Goal: Information Seeking & Learning: Check status

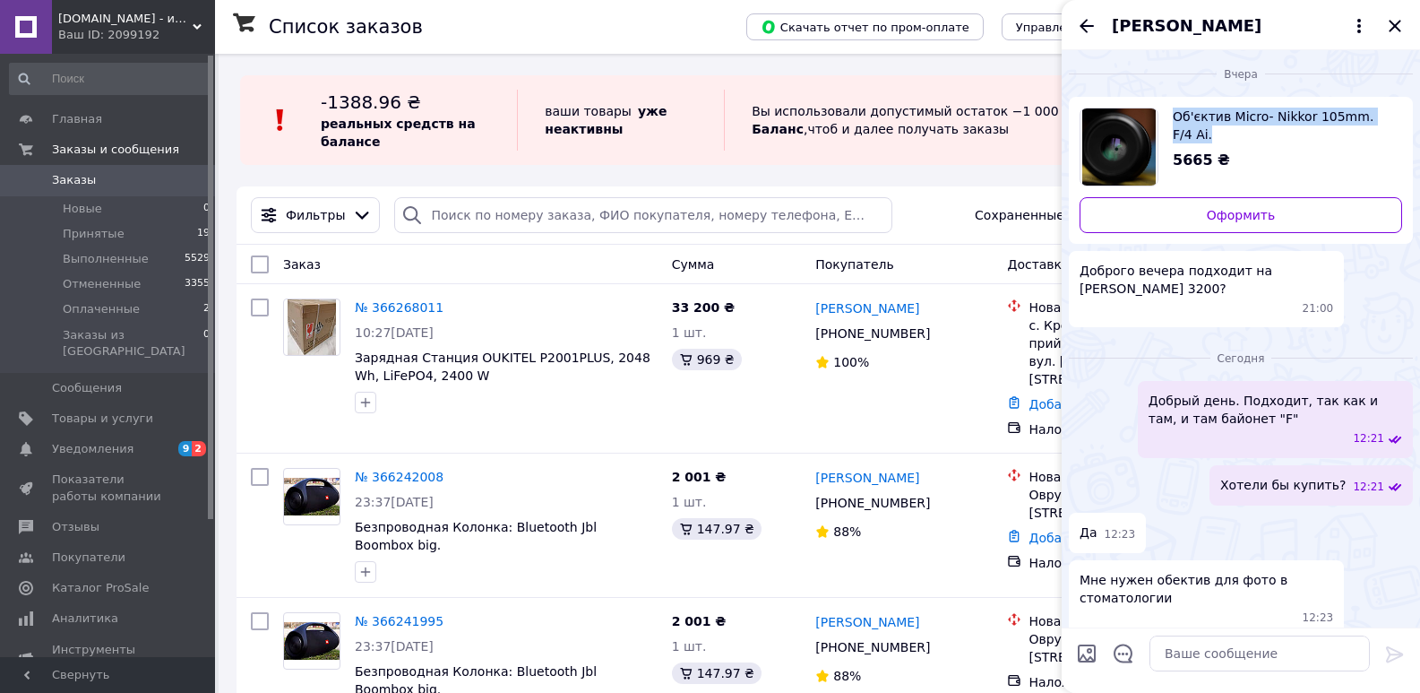
scroll to position [131, 0]
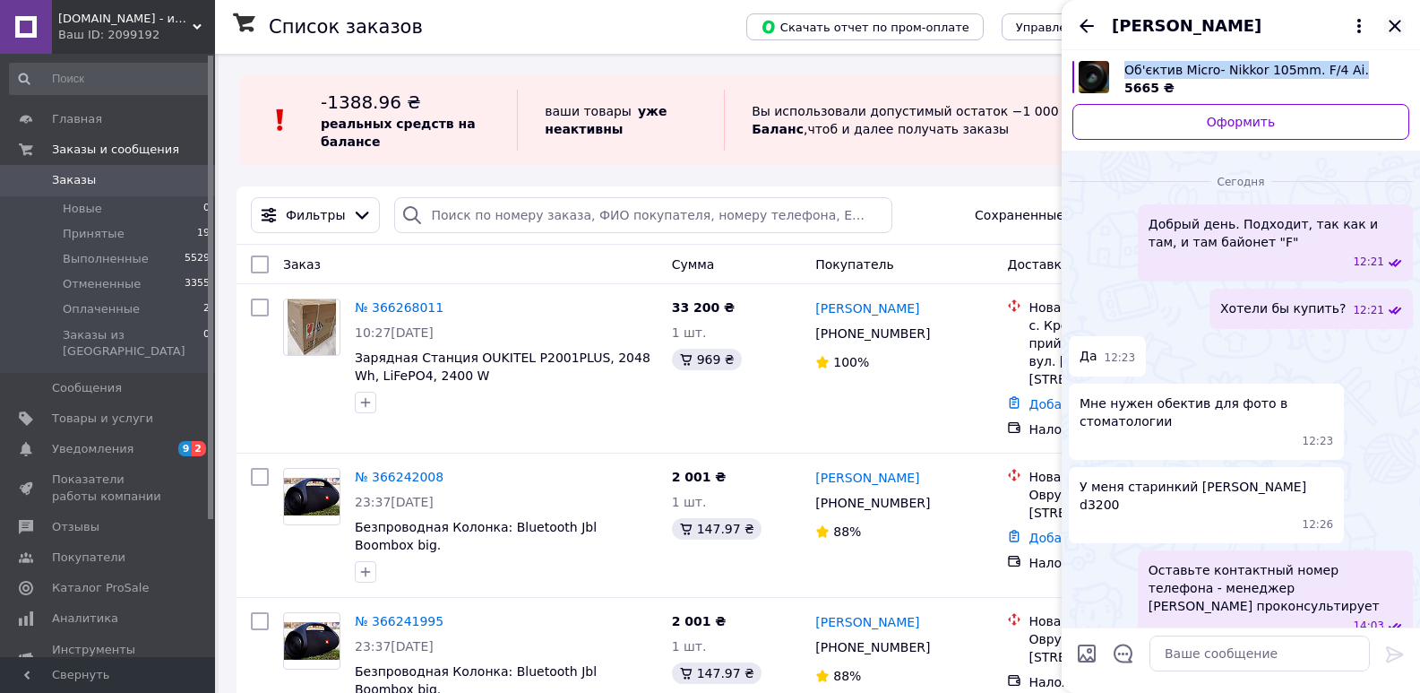
click at [1393, 22] on icon "Закрыть" at bounding box center [1395, 26] width 22 height 22
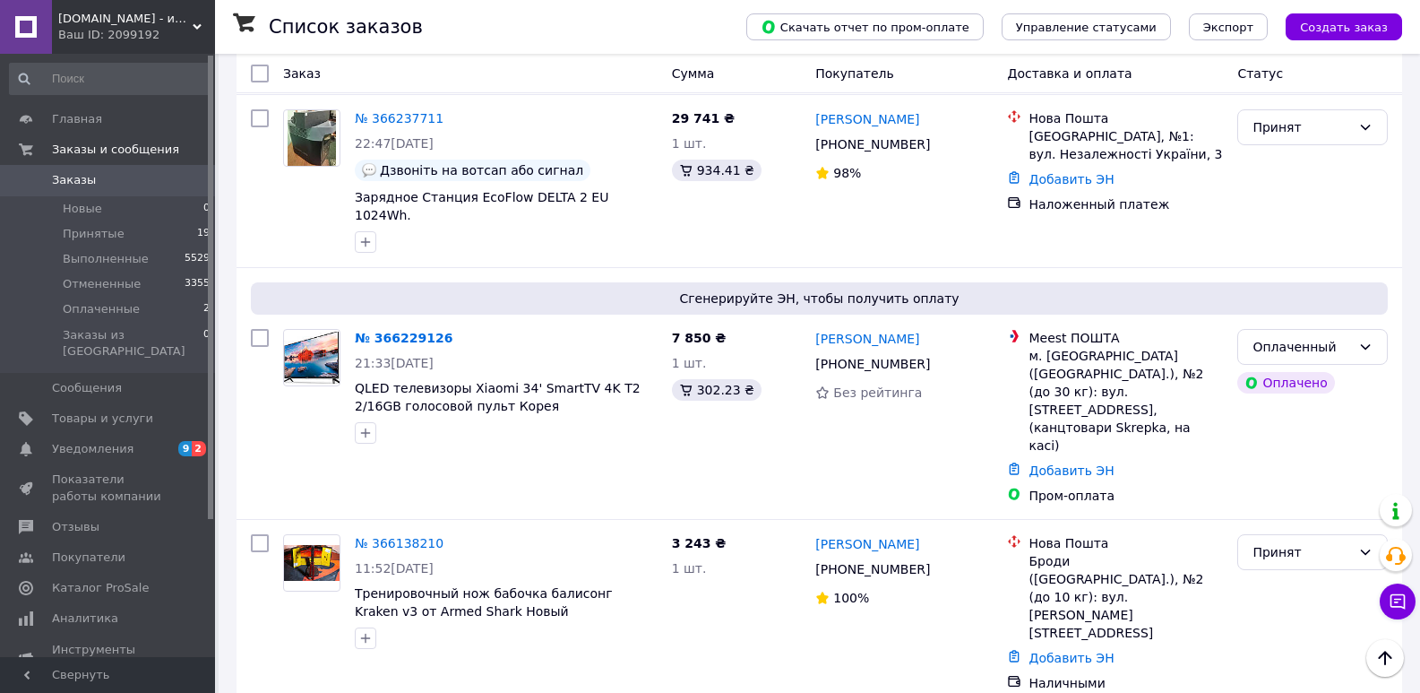
scroll to position [790, 0]
click at [805, 528] on div "3 243 ₴ 1 шт." at bounding box center [737, 614] width 144 height 172
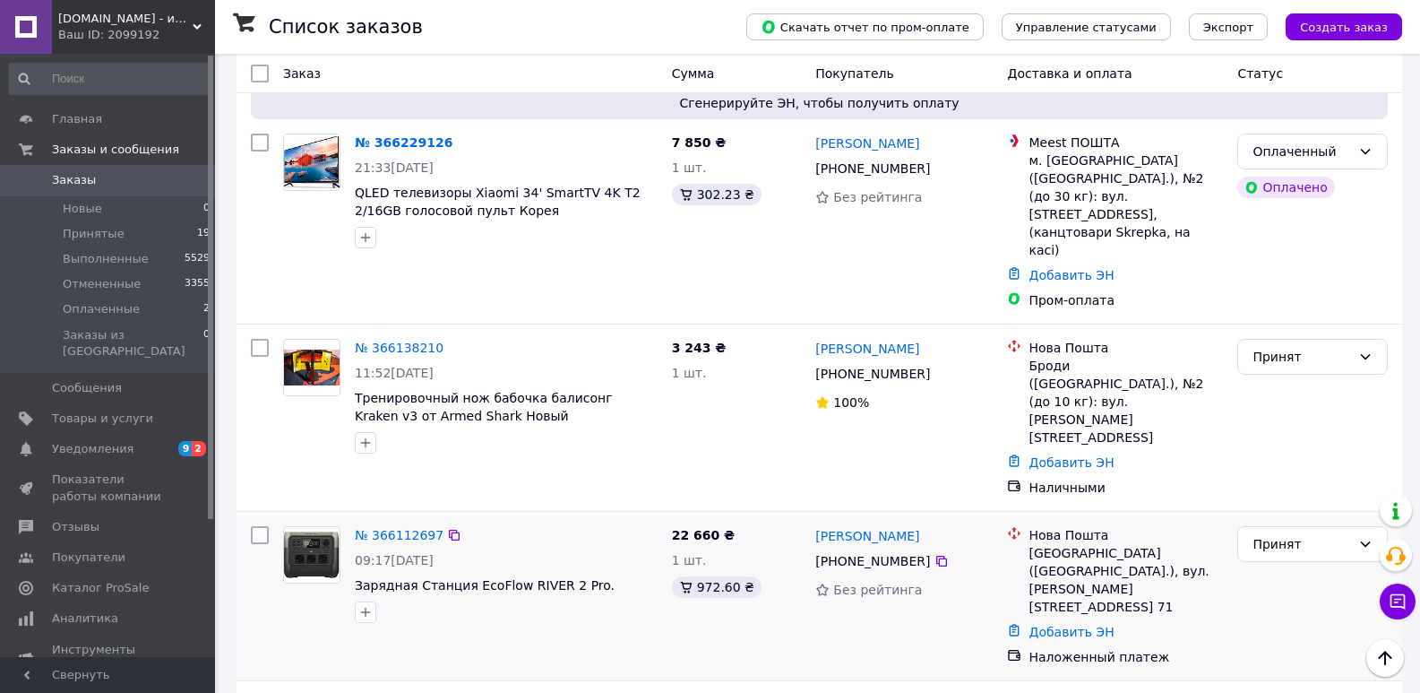
scroll to position [987, 0]
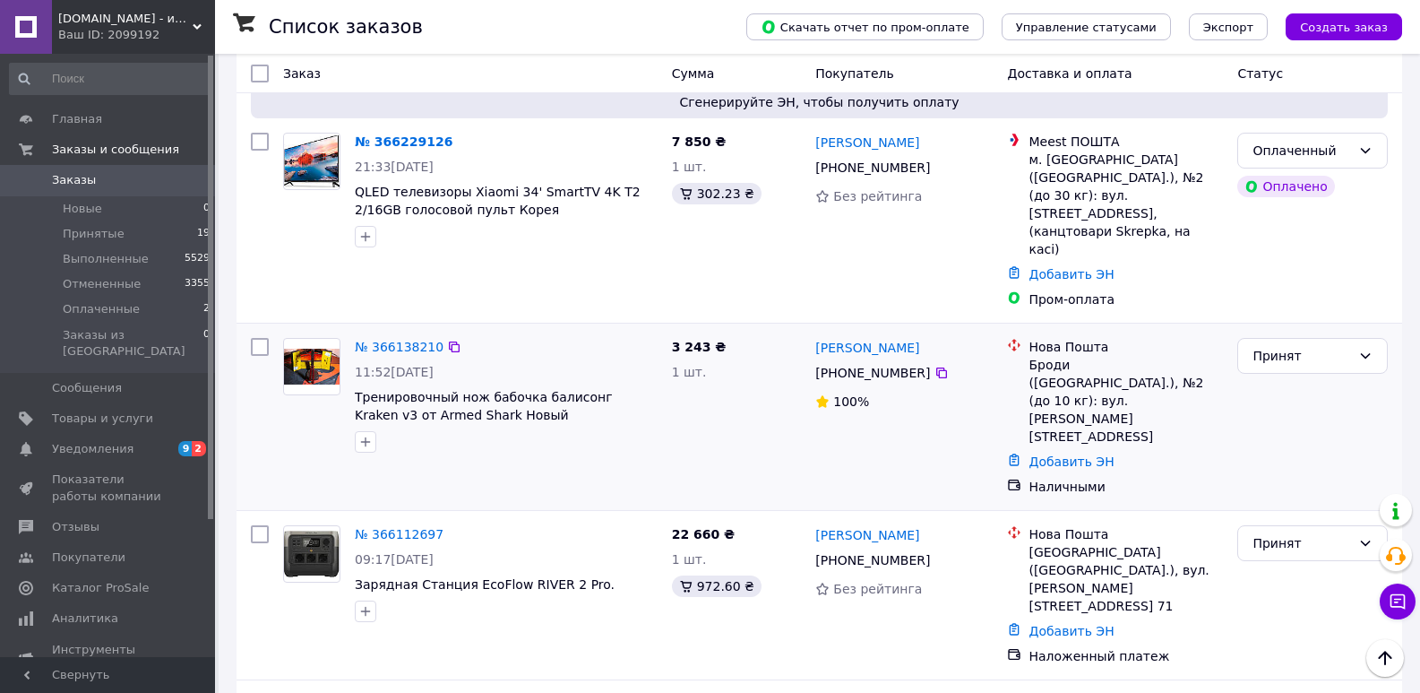
click at [779, 331] on div "3 243 ₴ 1 шт." at bounding box center [737, 417] width 144 height 172
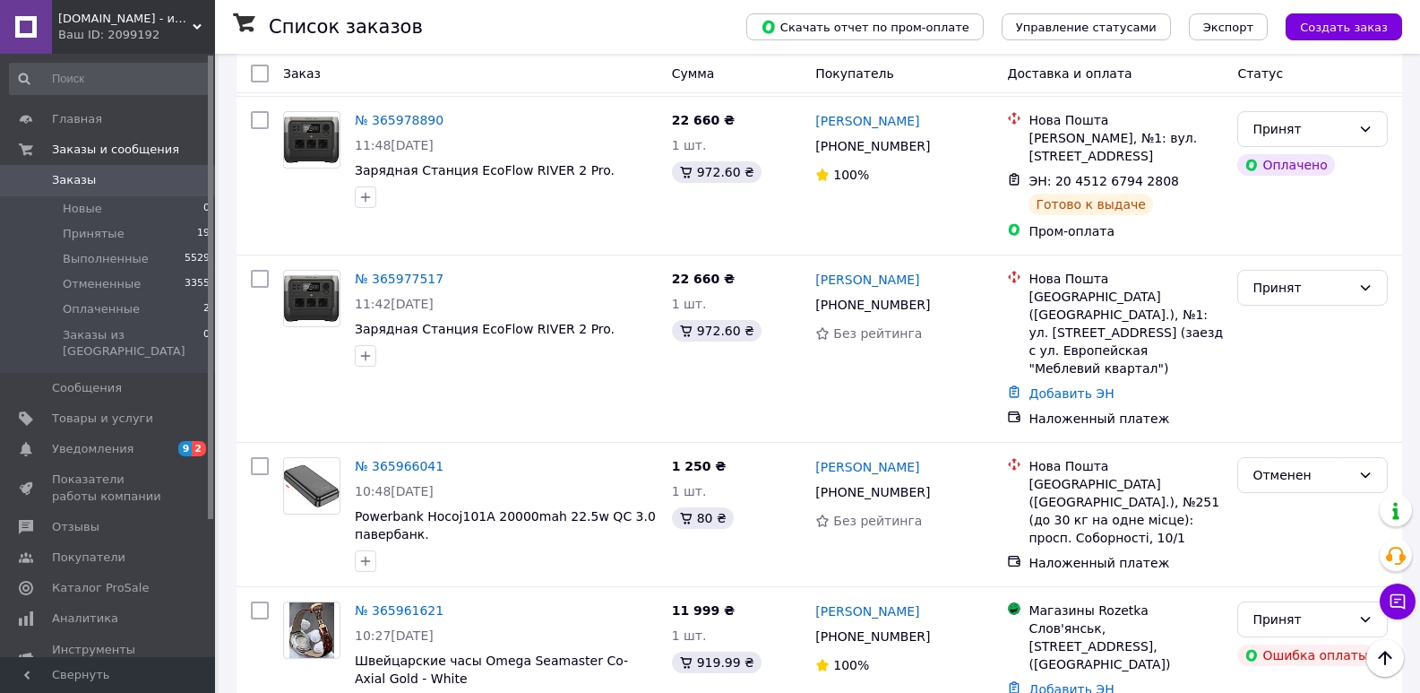
scroll to position [2650, 0]
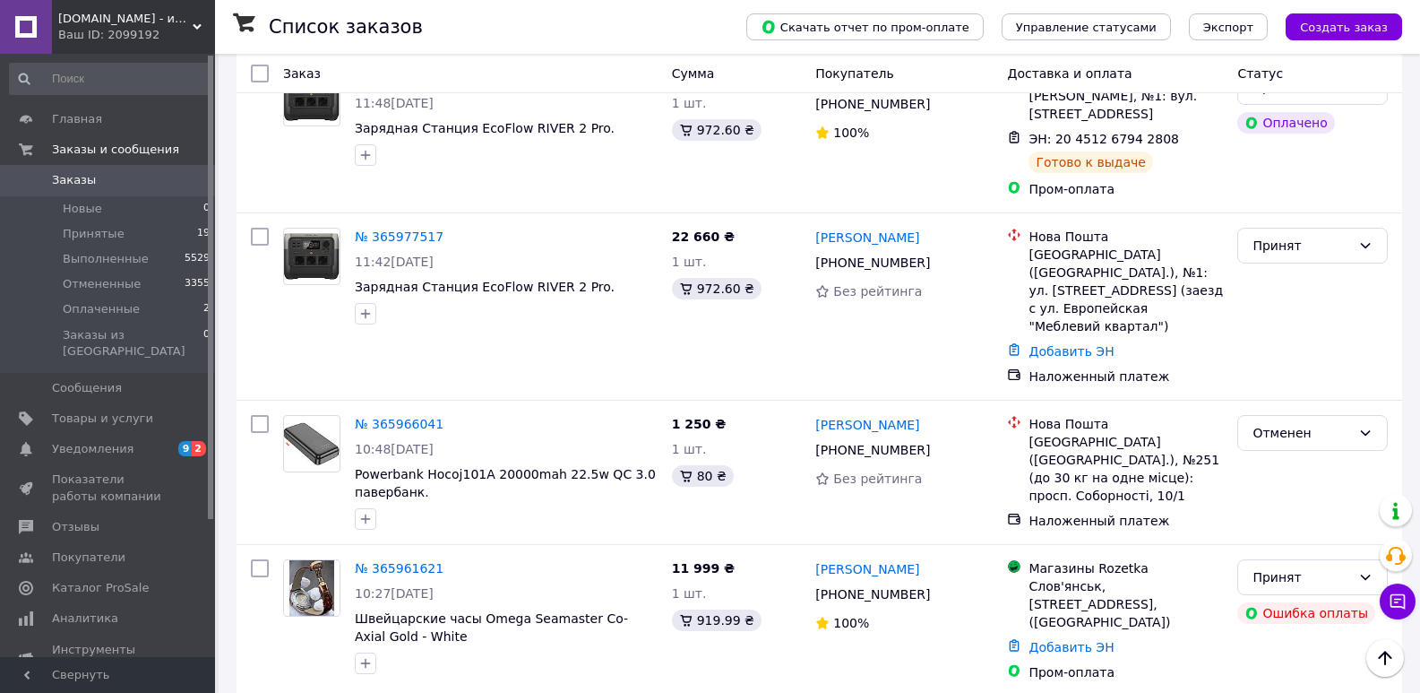
drag, startPoint x: 352, startPoint y: 557, endPoint x: 721, endPoint y: 501, distance: 373.4
copy div "Смарт годинник Huawei GT2 46mm. 3 500 ₴"
drag, startPoint x: 806, startPoint y: 512, endPoint x: 1209, endPoint y: 552, distance: 404.2
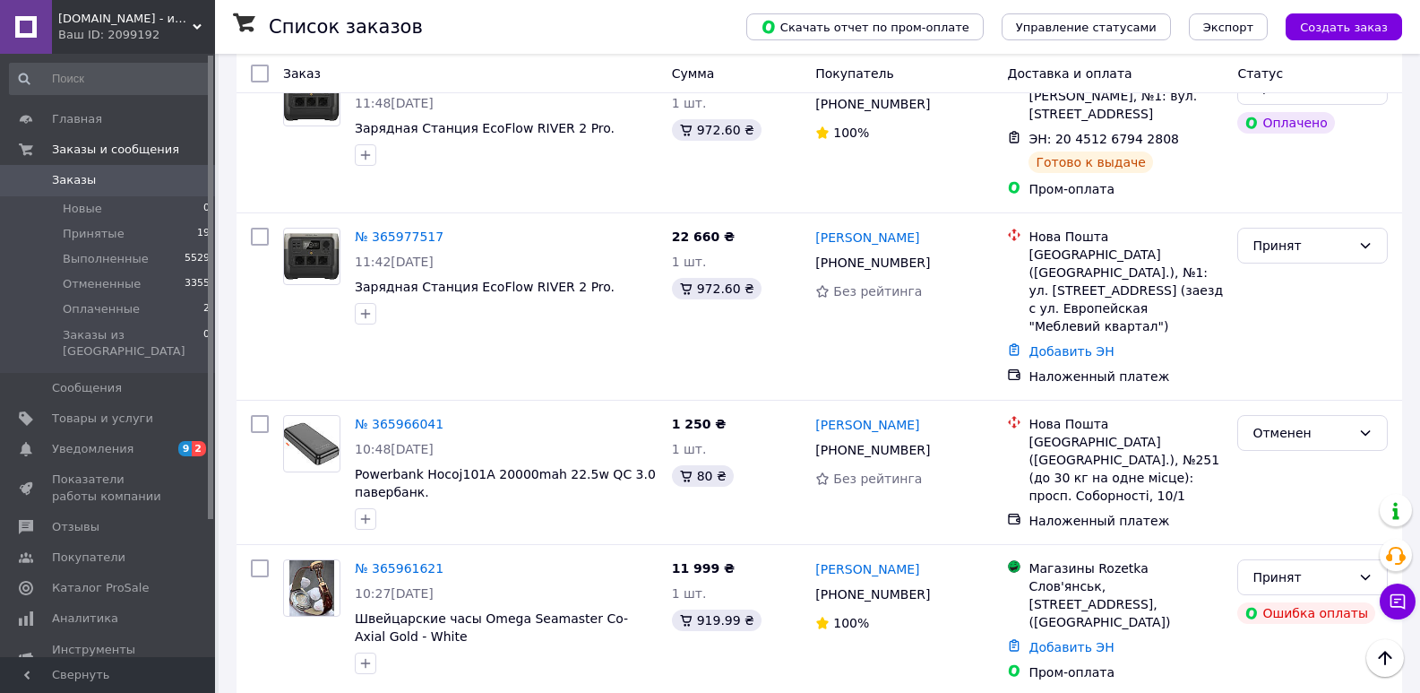
copy div "3 500 ₴ 1 шт. 288.75 ₴ [PERSON_NAME] [PHONE_NUMBER] Без рейтинга [GEOGRAPHIC_DA…"
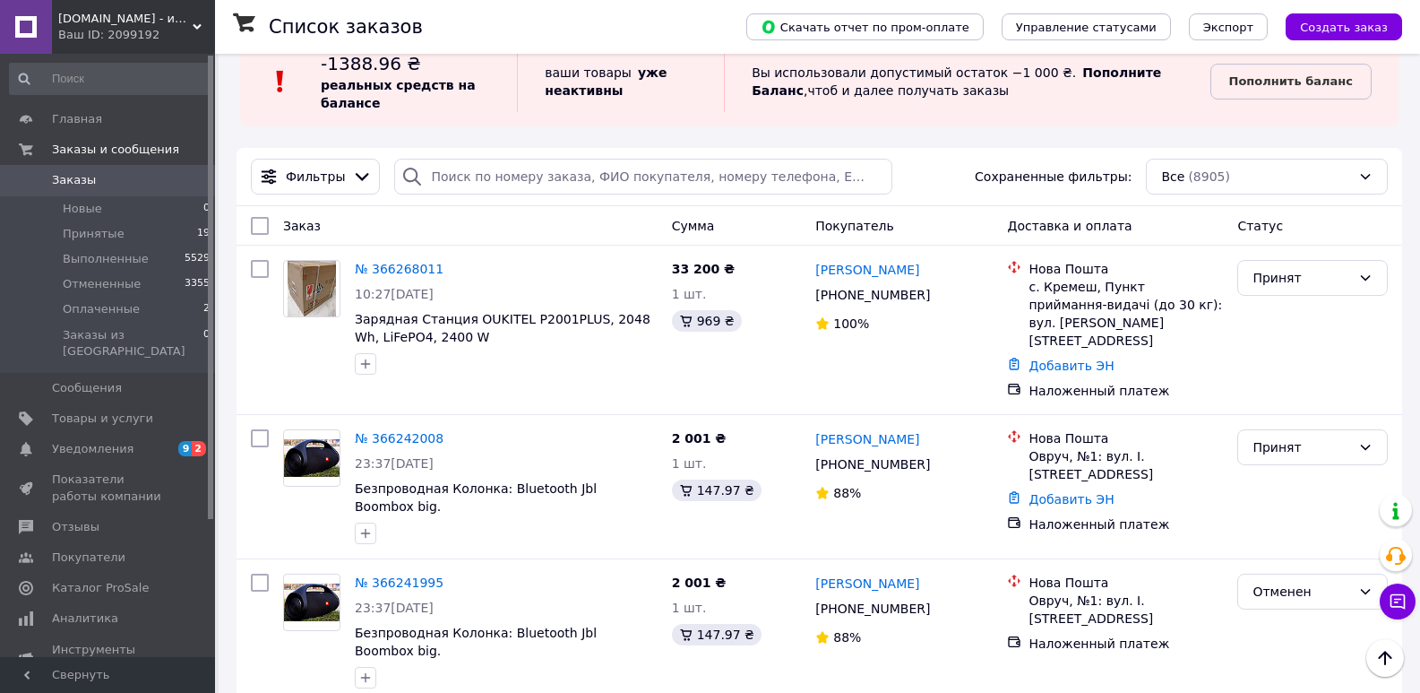
scroll to position [0, 0]
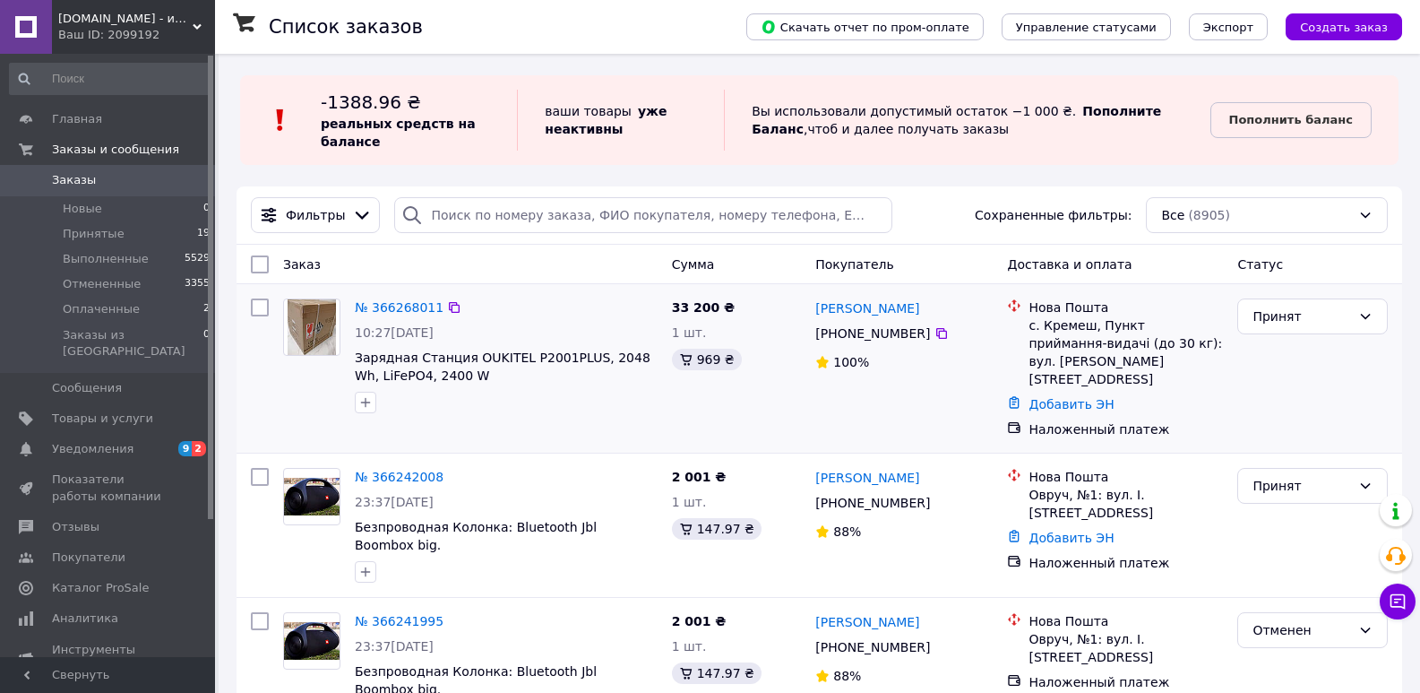
click at [773, 417] on div "33 200 ₴ 1 шт. 969 ₴" at bounding box center [737, 368] width 144 height 154
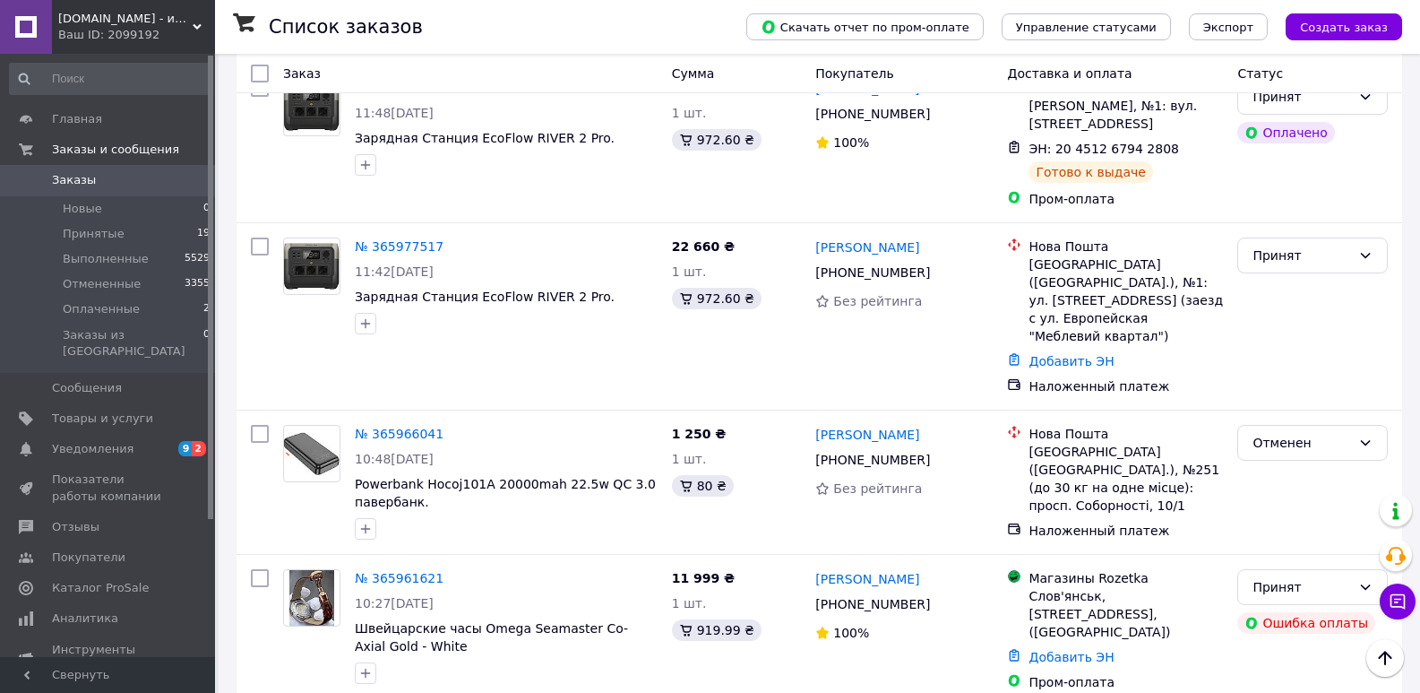
scroll to position [2650, 0]
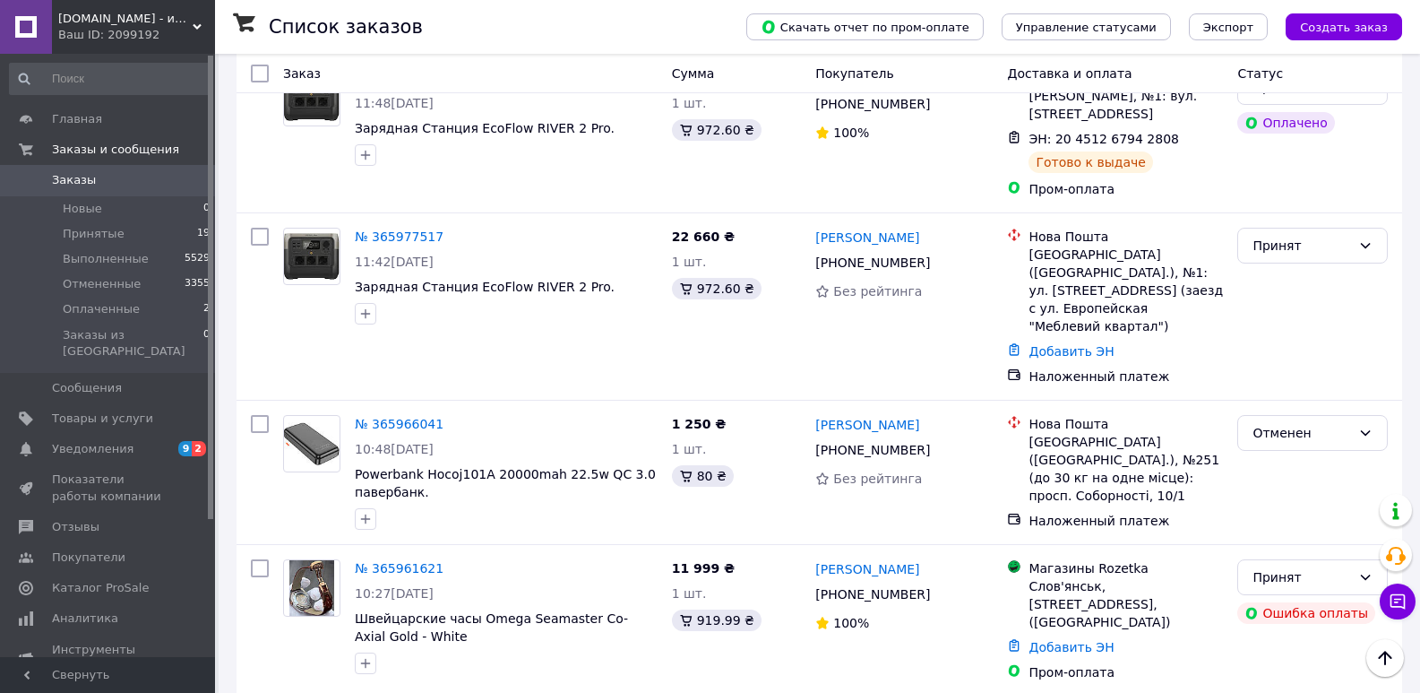
drag, startPoint x: 350, startPoint y: 560, endPoint x: 715, endPoint y: 512, distance: 367.8
copy div "Смарт годинник Huawei GT2 46mm. 3 500 ₴"
click at [787, 584] on div "1 шт." at bounding box center [737, 593] width 130 height 18
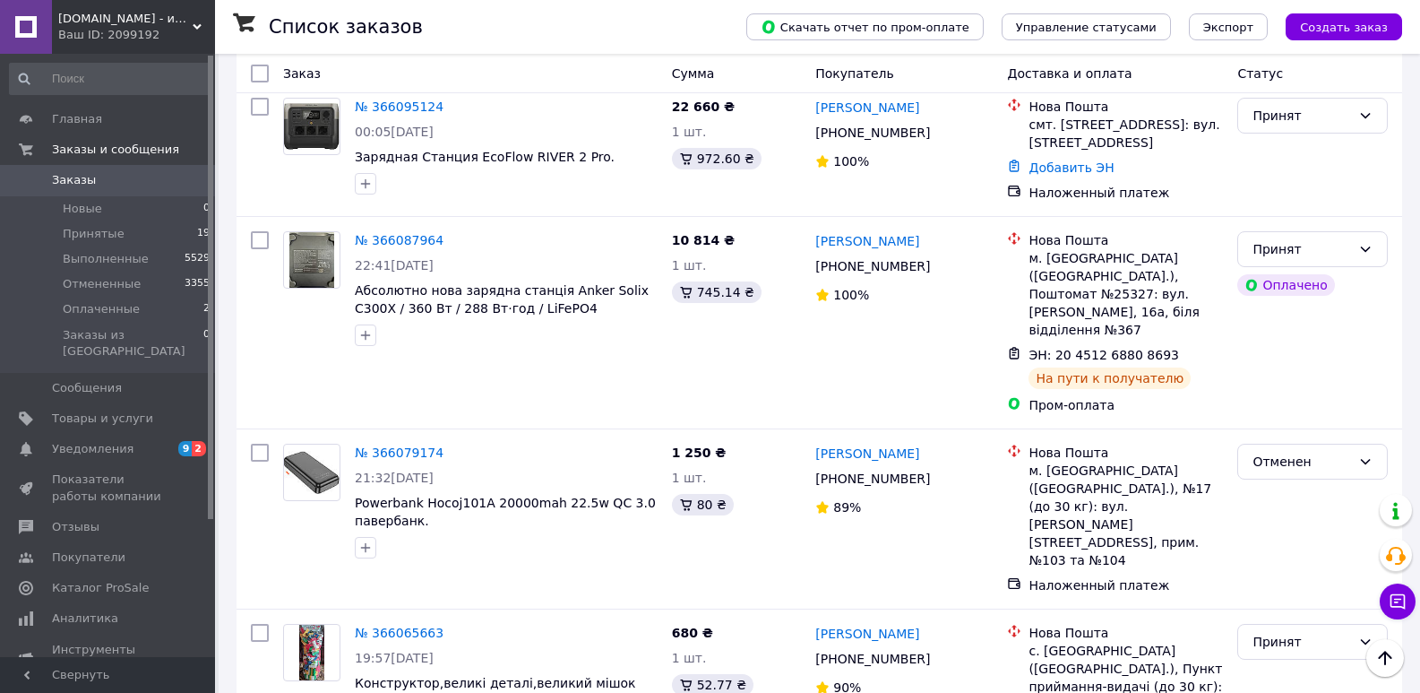
scroll to position [1928, 0]
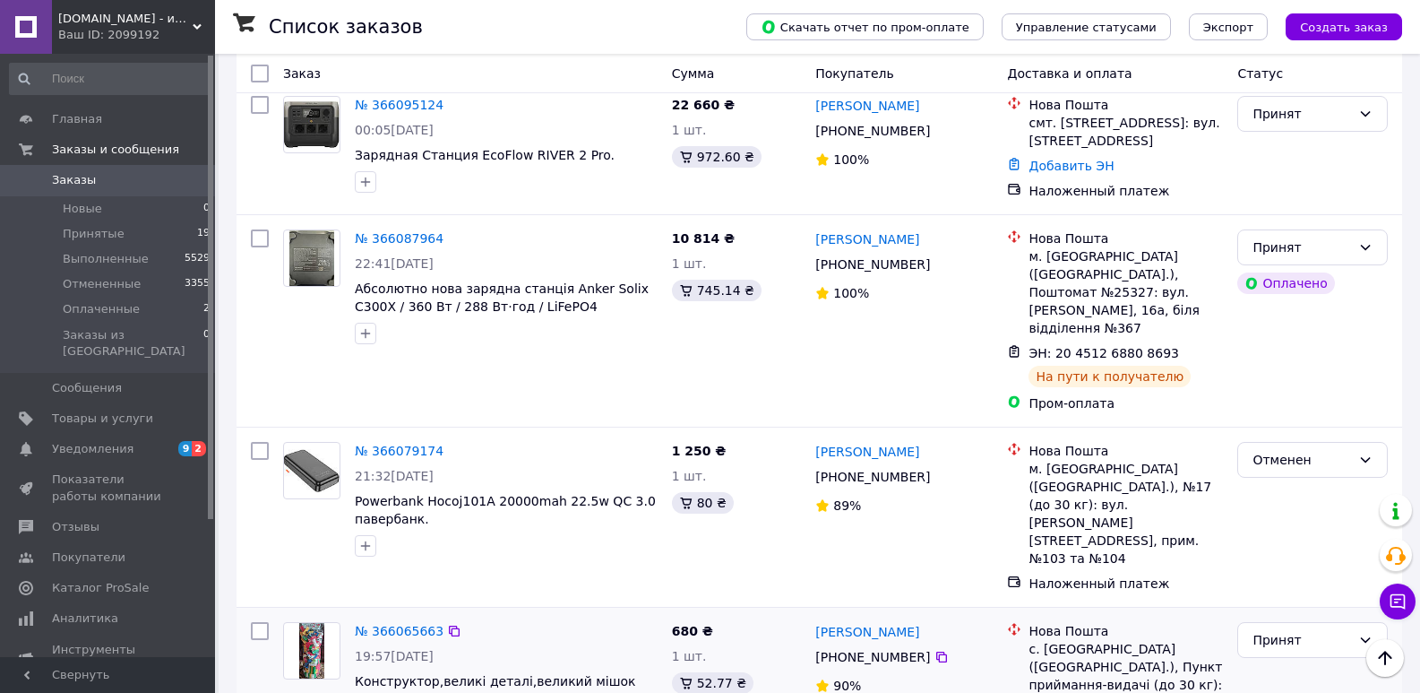
click at [797, 672] on div "52.77 ₴" at bounding box center [737, 683] width 130 height 22
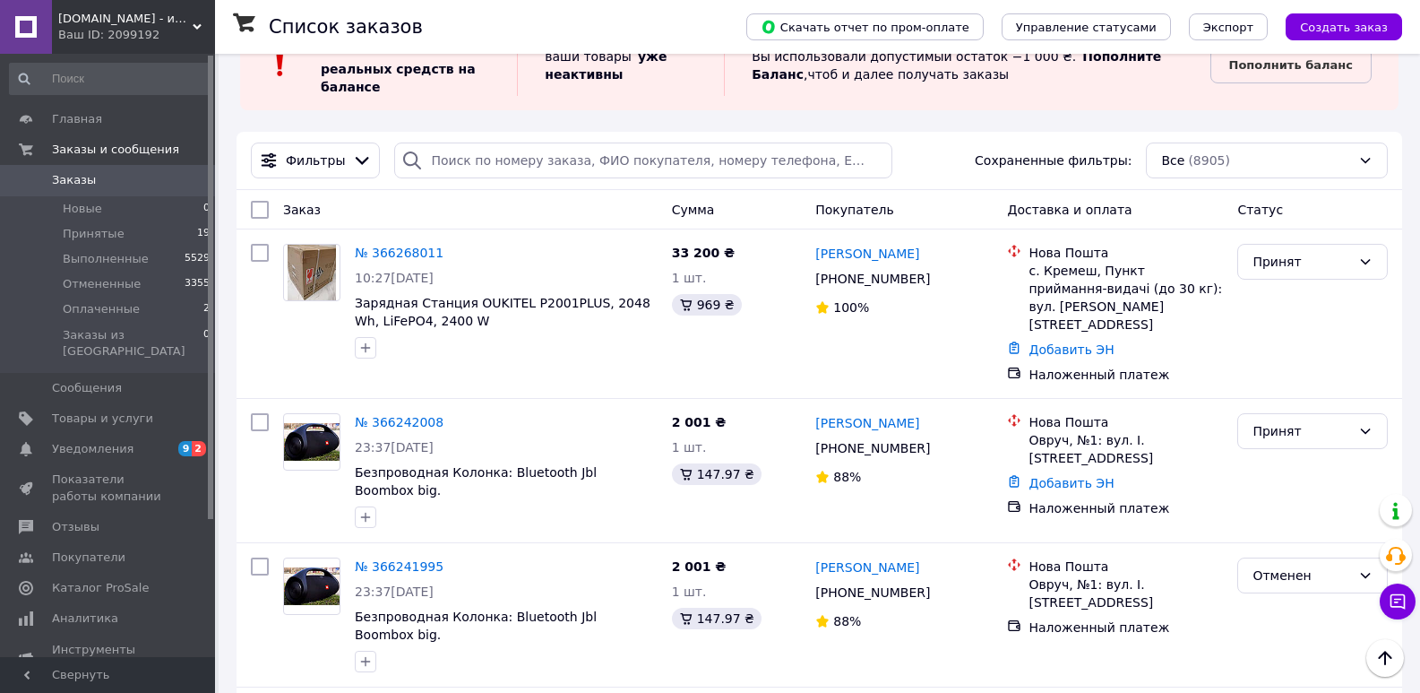
scroll to position [0, 0]
